Goal: Task Accomplishment & Management: Manage account settings

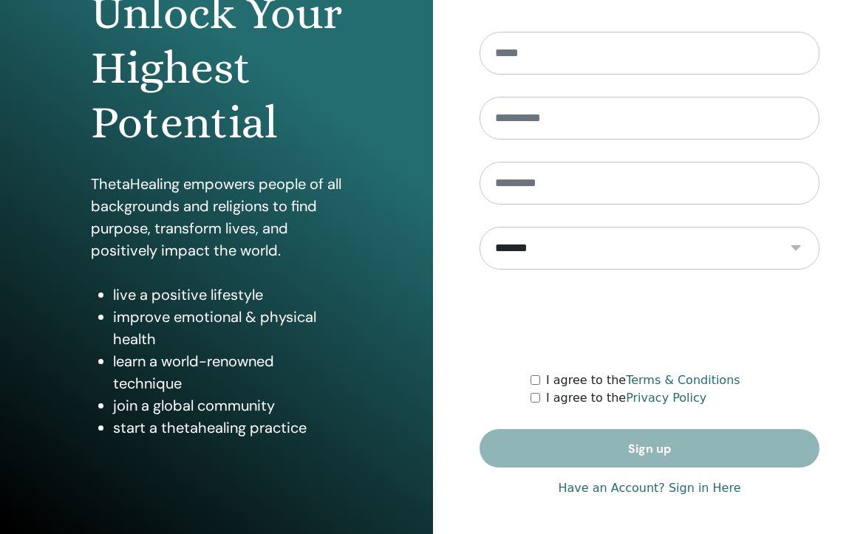
click at [650, 484] on link "Have an Account? Sign in Here" at bounding box center [649, 488] width 182 height 18
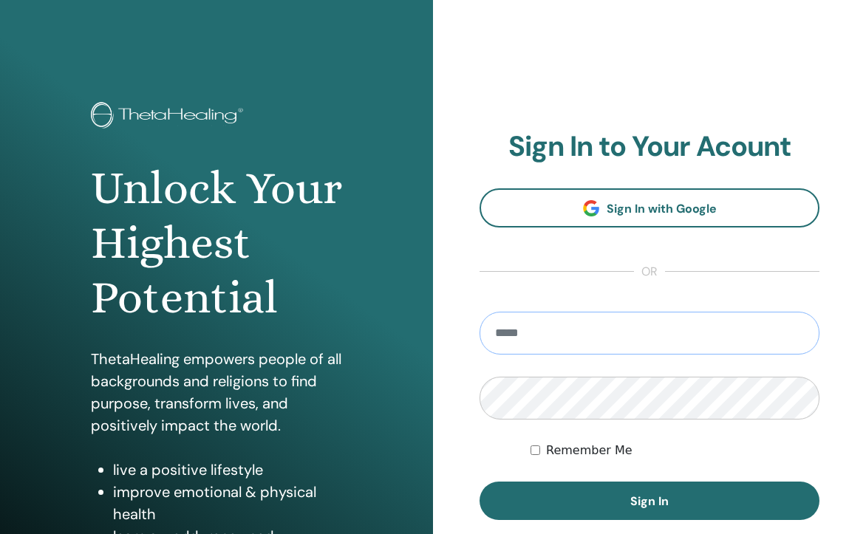
click at [630, 332] on input "email" at bounding box center [649, 333] width 340 height 43
type input "**********"
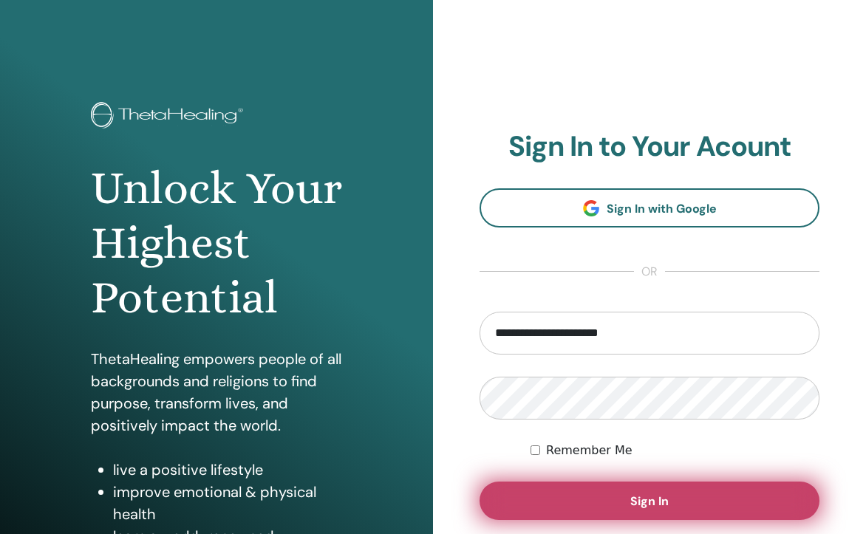
click at [652, 496] on span "Sign In" at bounding box center [649, 501] width 38 height 16
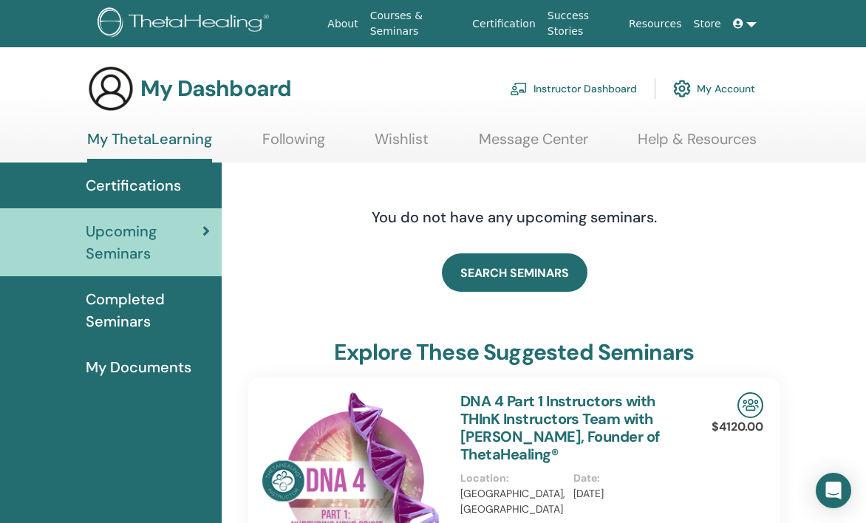
click at [589, 93] on link "Instructor Dashboard" at bounding box center [573, 88] width 127 height 32
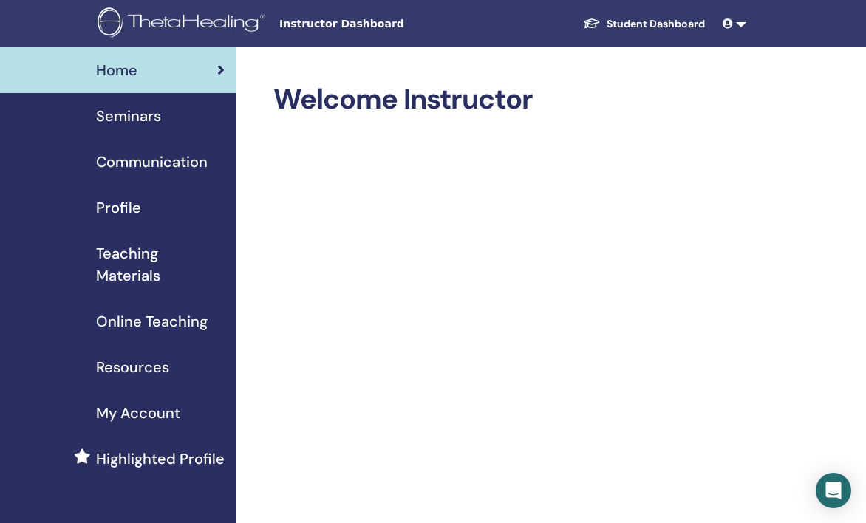
click at [134, 120] on span "Seminars" at bounding box center [128, 116] width 65 height 22
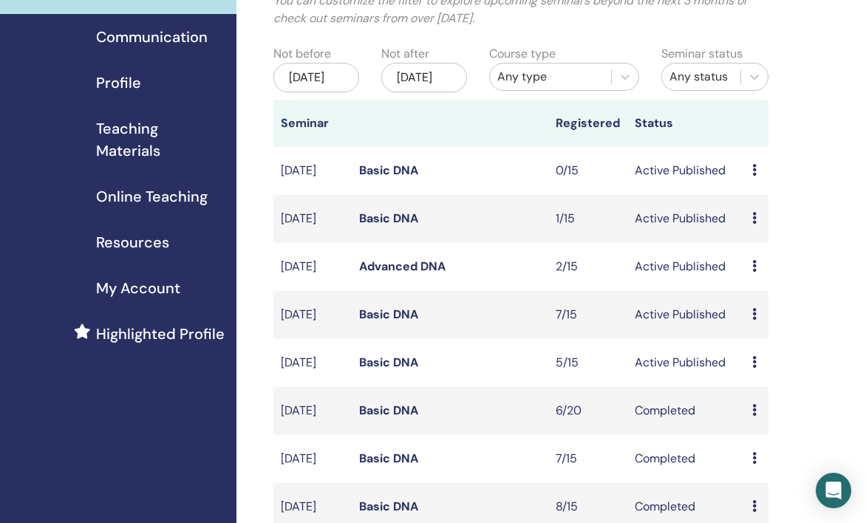
scroll to position [164, 0]
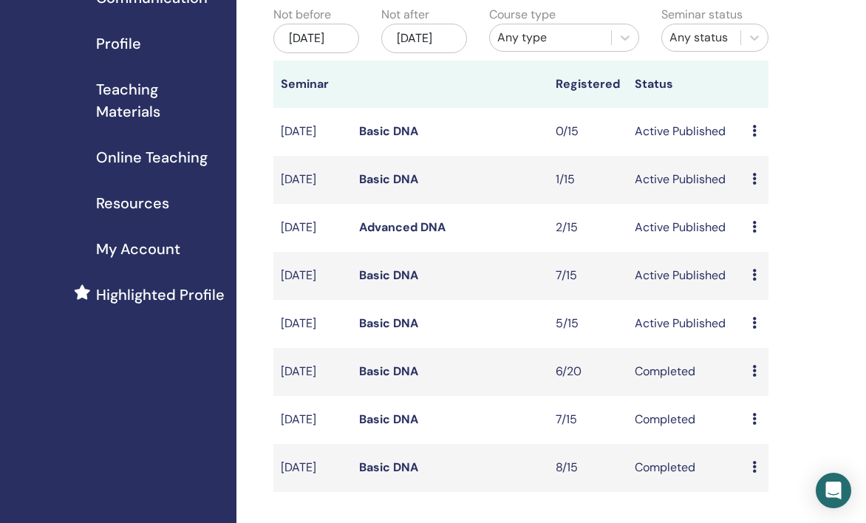
click at [402, 283] on link "Basic DNA" at bounding box center [388, 275] width 59 height 16
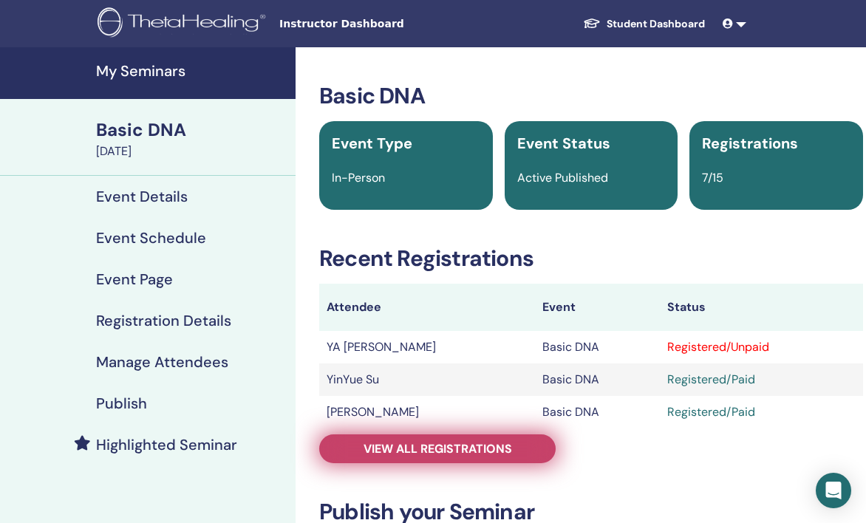
click at [494, 445] on span "View all registrations" at bounding box center [437, 449] width 148 height 16
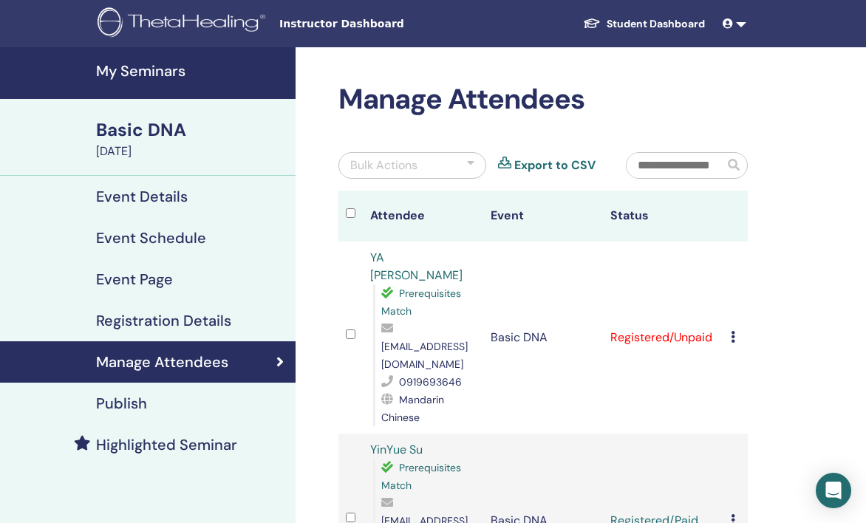
click at [733, 331] on icon at bounding box center [732, 337] width 4 height 12
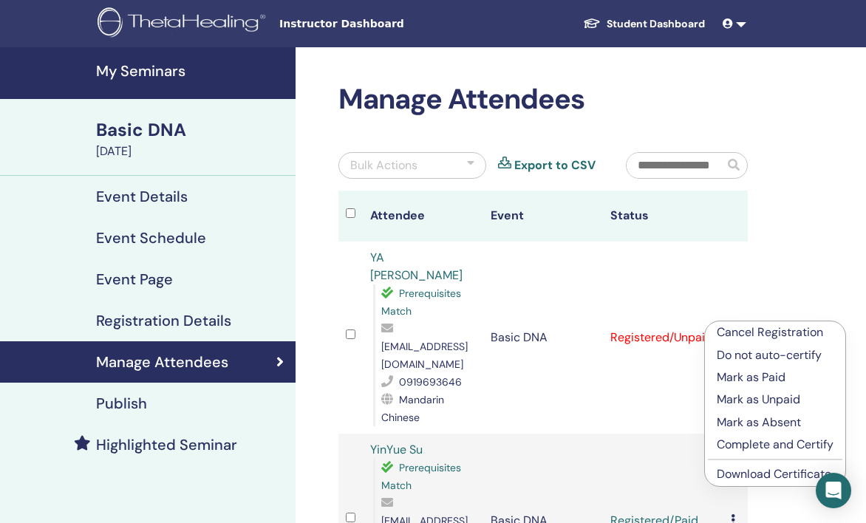
click at [770, 377] on p "Mark as Paid" at bounding box center [774, 378] width 117 height 18
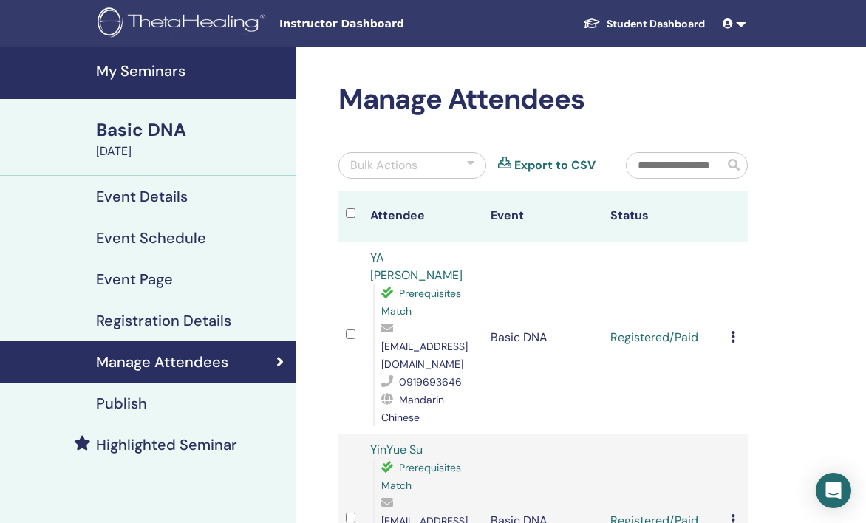
click at [161, 73] on h4 "My Seminars" at bounding box center [191, 71] width 191 height 18
